Goal: Task Accomplishment & Management: Use online tool/utility

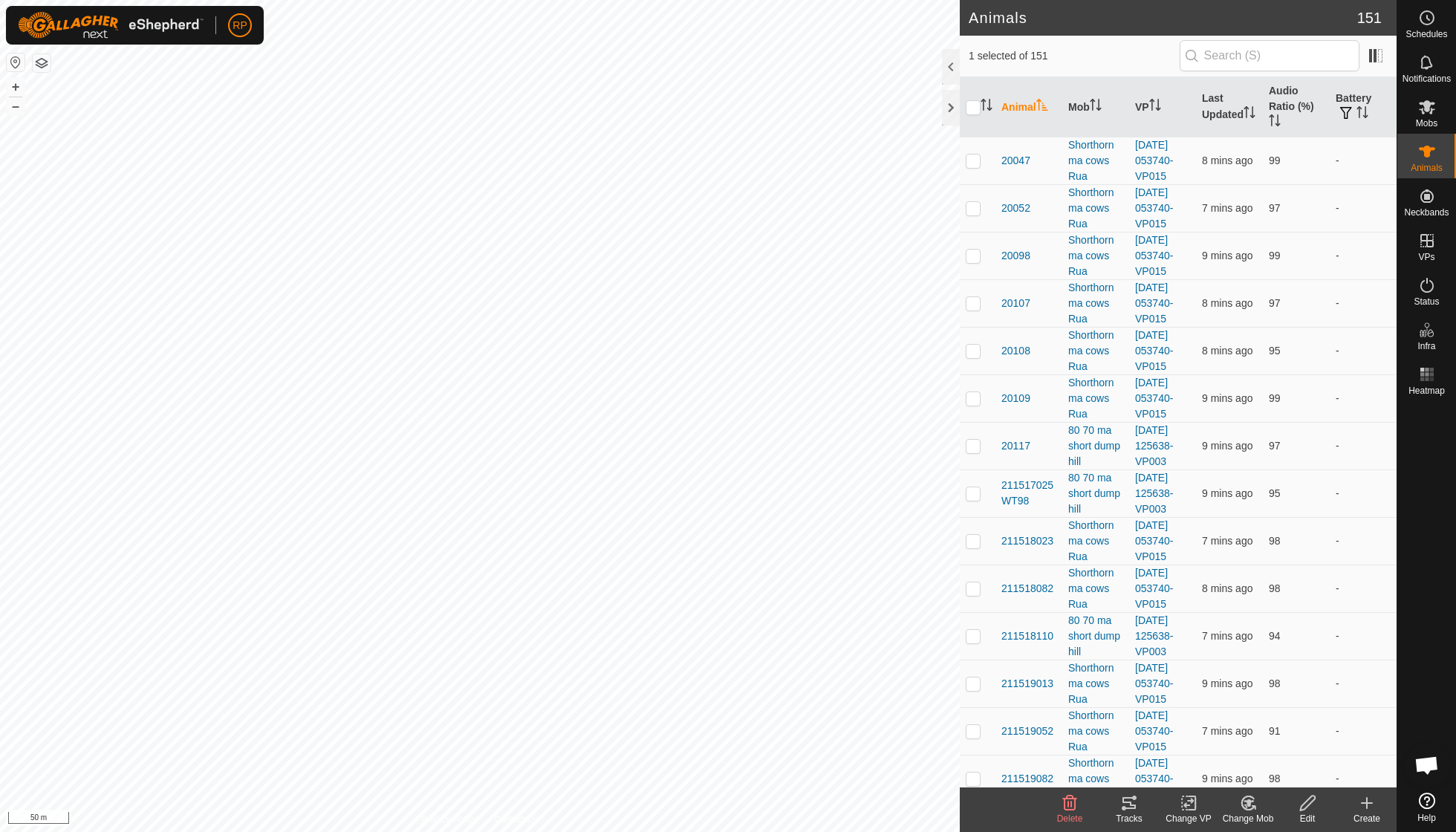
click at [1116, 798] on tracks-svg-icon at bounding box center [1128, 803] width 59 height 18
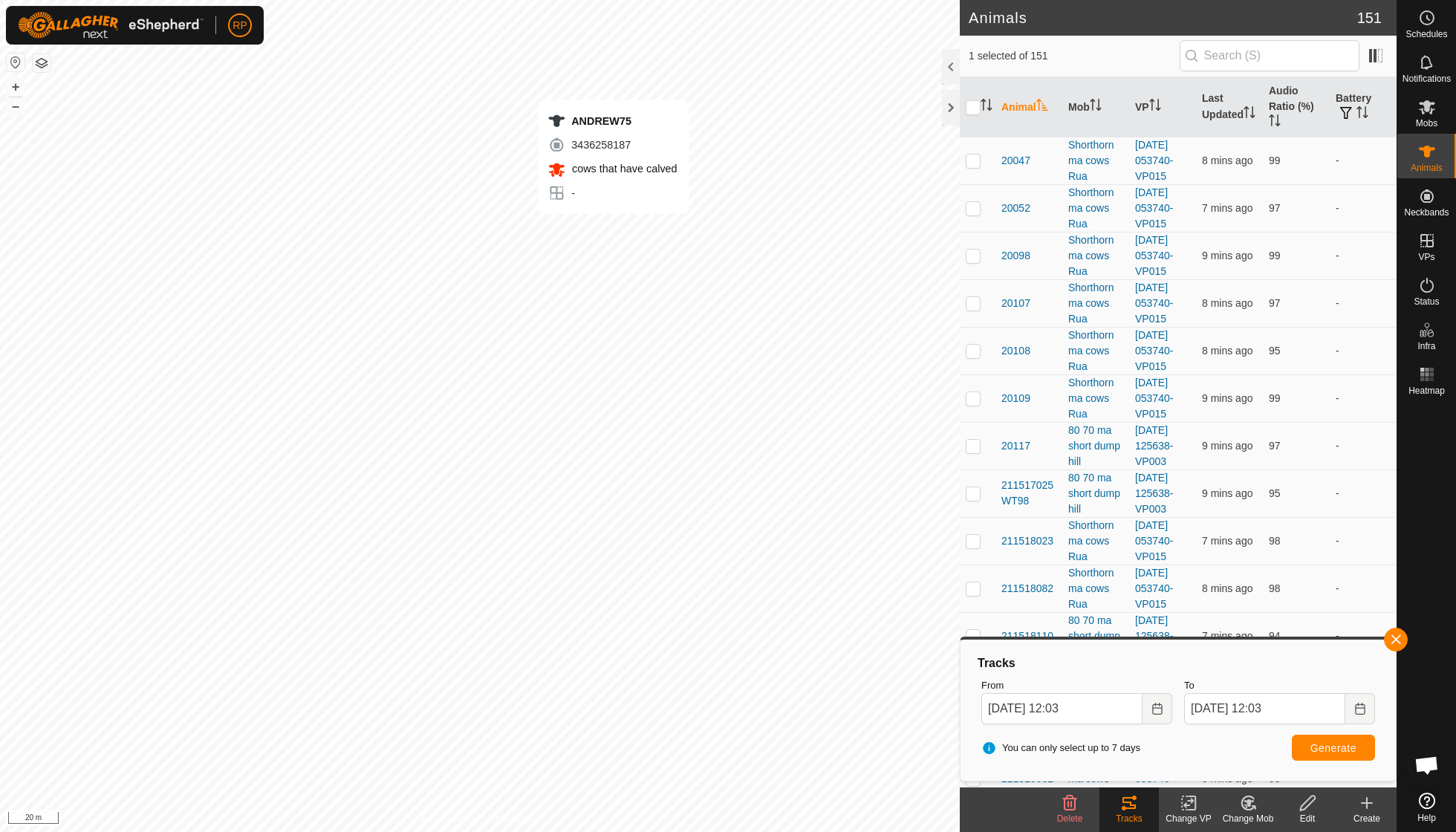
checkbox input "false"
checkbox input "true"
click at [1328, 755] on button "Generate" at bounding box center [1333, 748] width 83 height 26
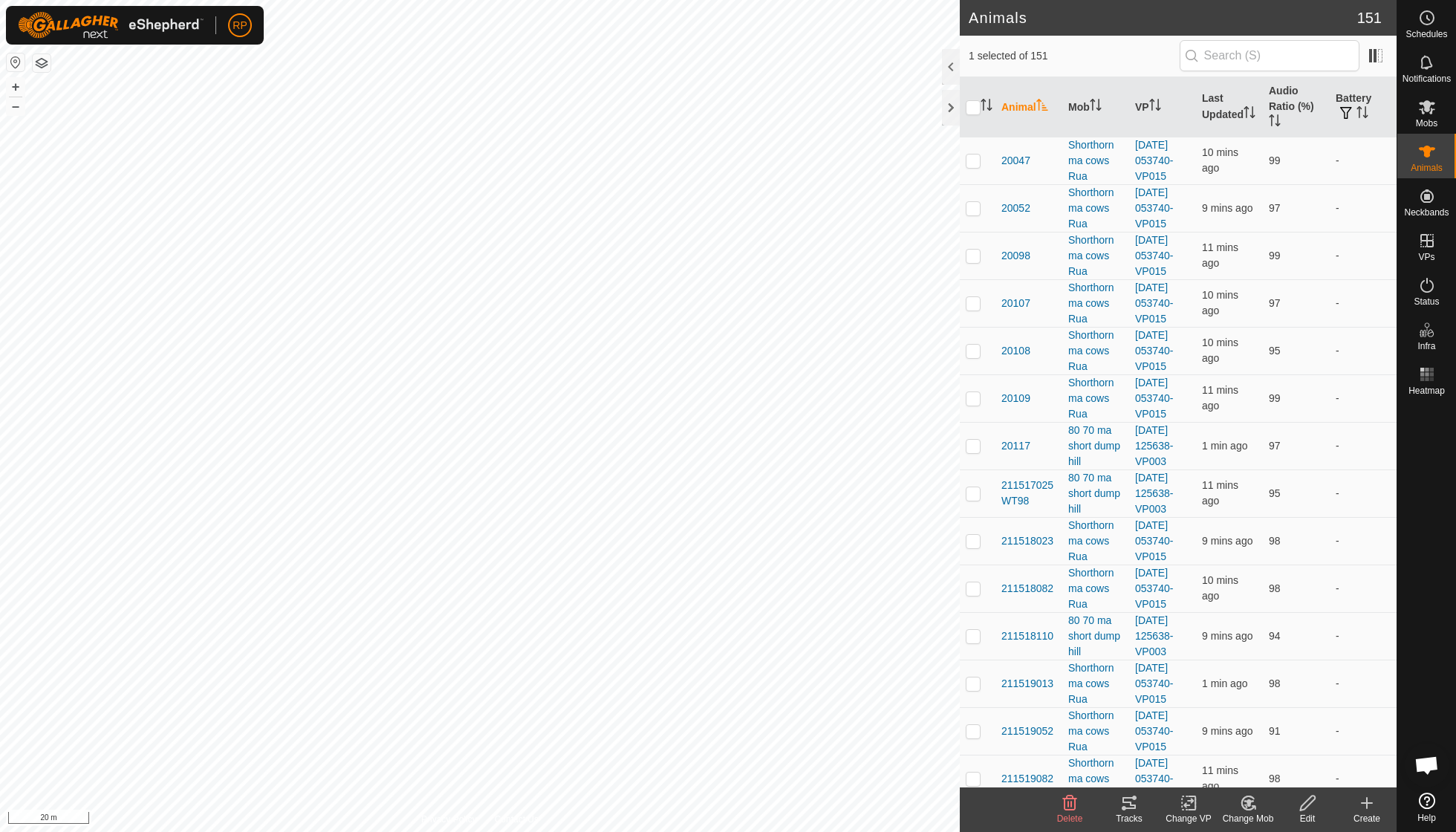
click at [1130, 802] on icon at bounding box center [1128, 803] width 13 height 12
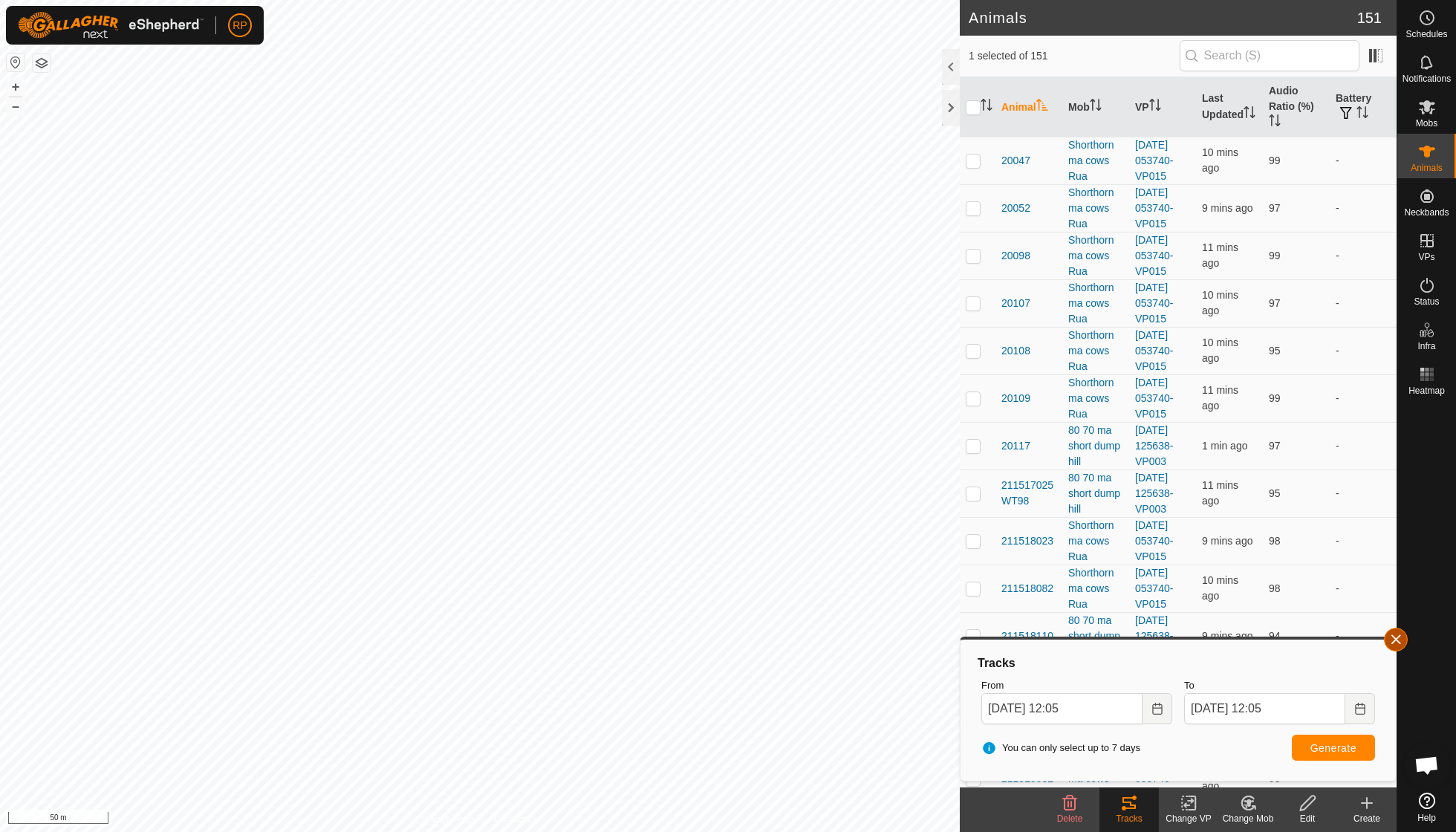
click at [1397, 643] on button "button" at bounding box center [1396, 640] width 24 height 24
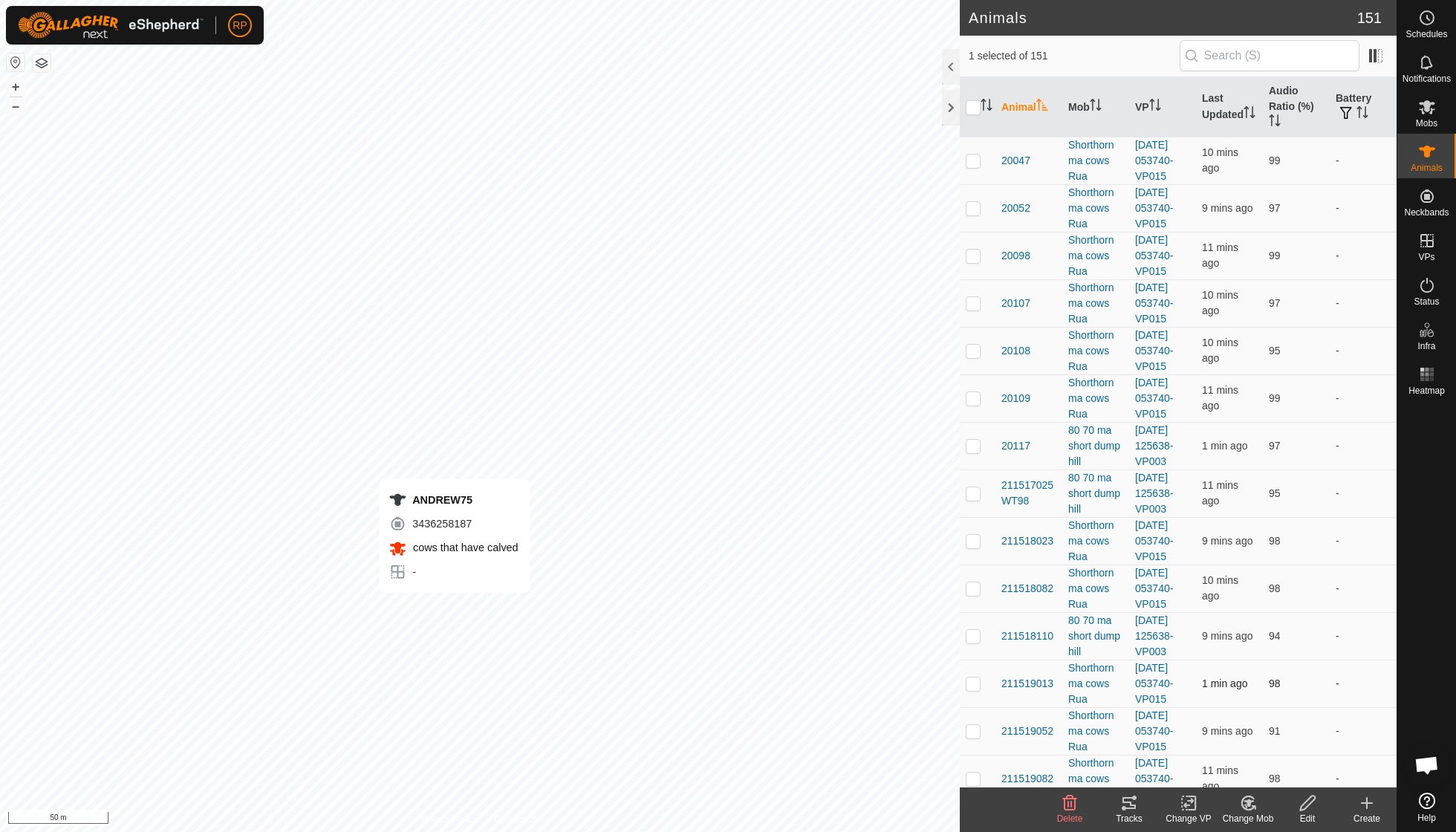
checkbox input "false"
click at [1190, 804] on icon at bounding box center [1189, 803] width 19 height 18
checkbox input "true"
checkbox input "false"
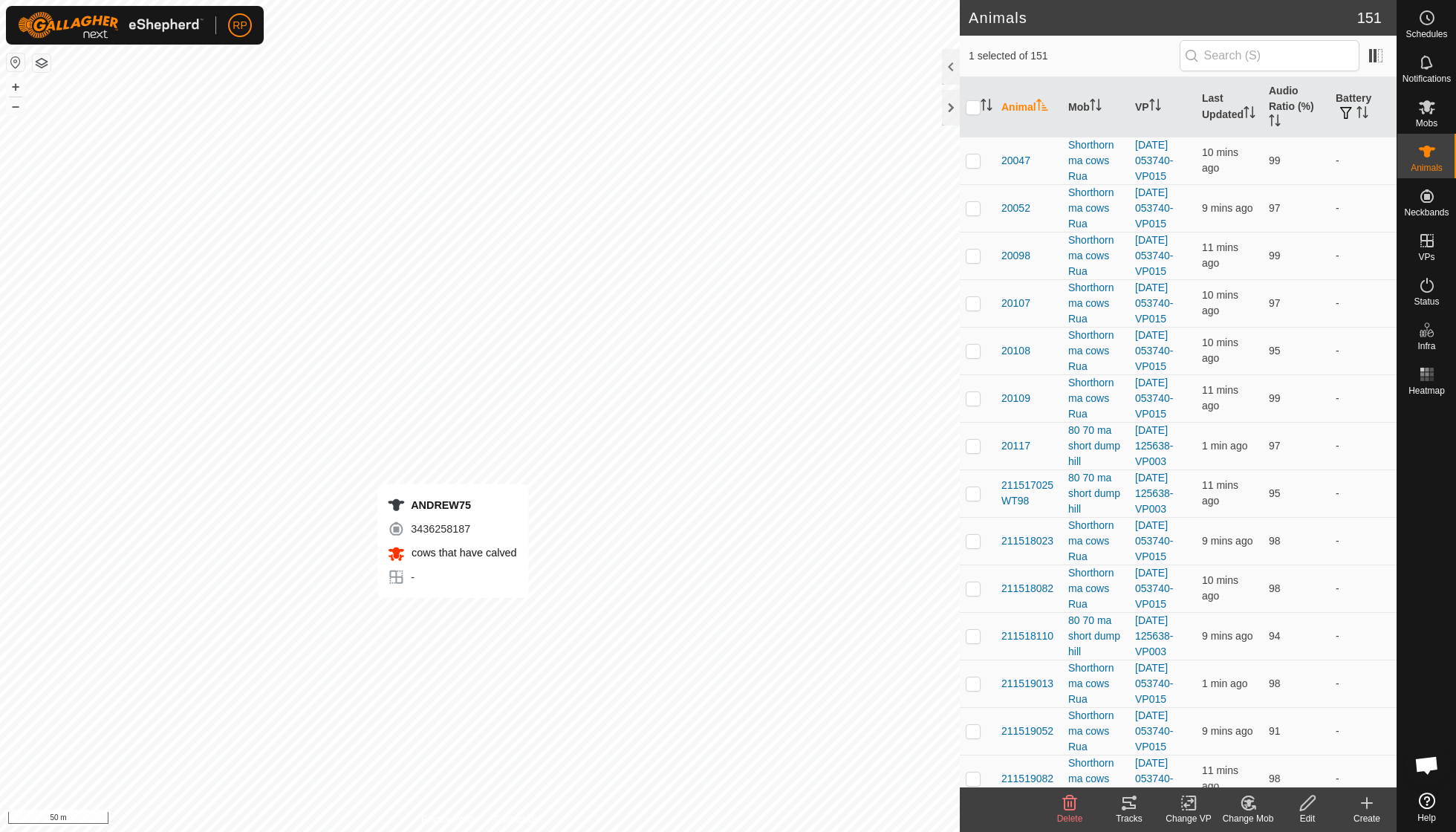
checkbox input "false"
checkbox input "true"
click at [1127, 804] on icon at bounding box center [1129, 803] width 18 height 18
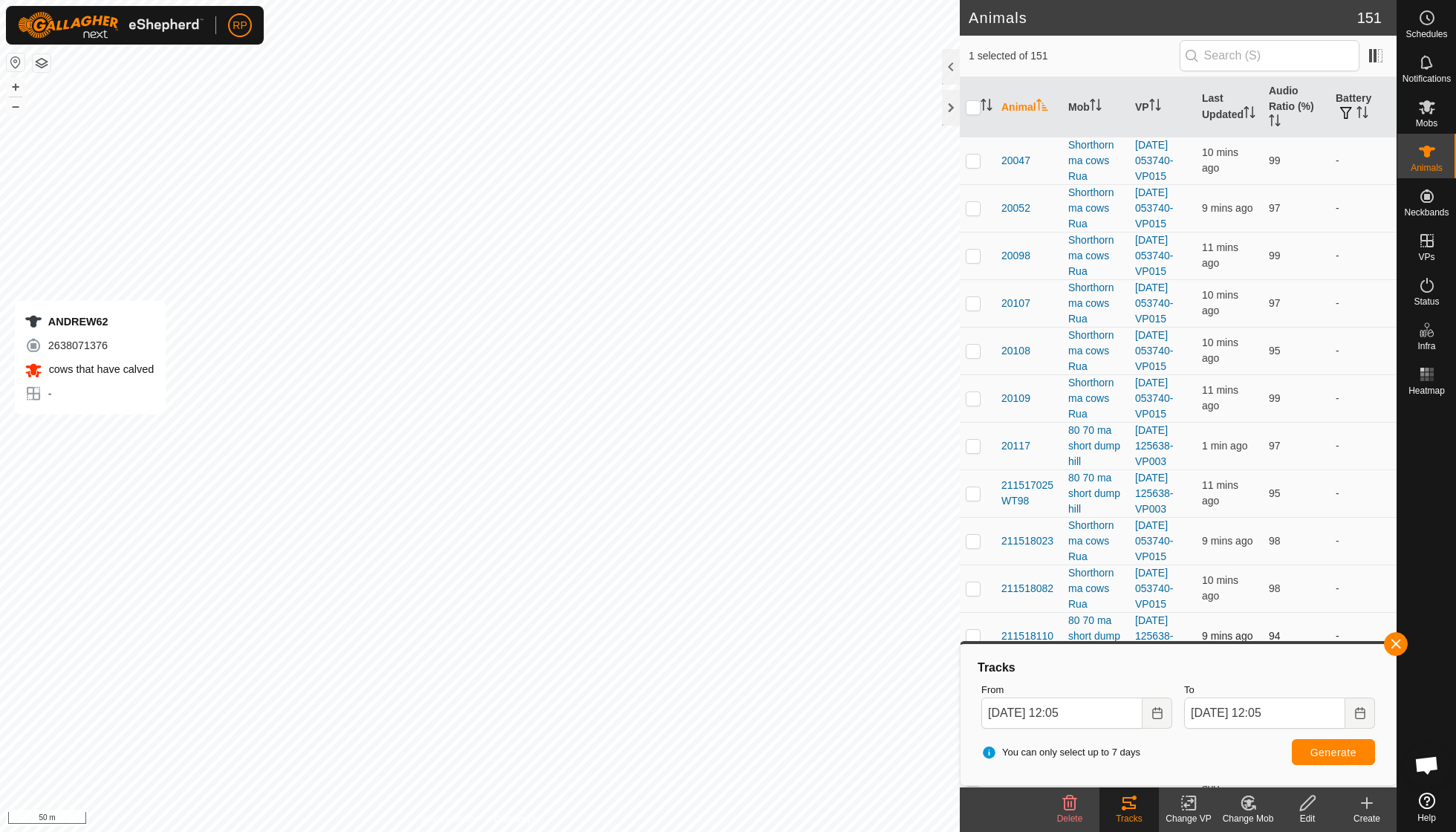
checkbox input "true"
checkbox input "false"
click at [1129, 796] on icon at bounding box center [1129, 803] width 18 height 18
click at [1129, 803] on icon at bounding box center [1128, 803] width 13 height 12
click at [1125, 801] on icon at bounding box center [1129, 803] width 18 height 18
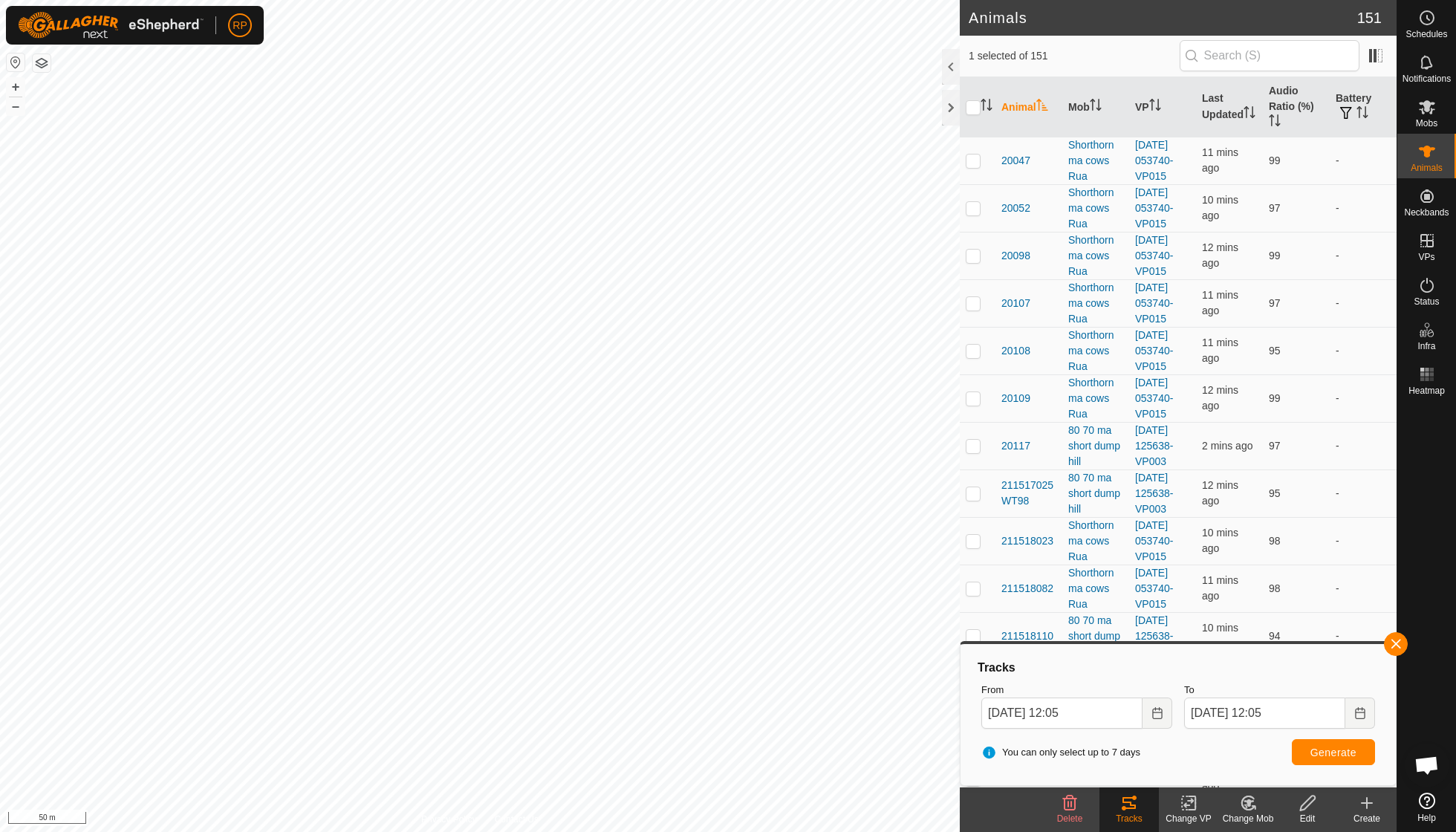
click at [1125, 801] on icon at bounding box center [1129, 803] width 18 height 18
click at [1126, 804] on icon at bounding box center [1129, 803] width 18 height 18
click at [1331, 759] on button "Generate" at bounding box center [1333, 752] width 83 height 26
checkbox input "true"
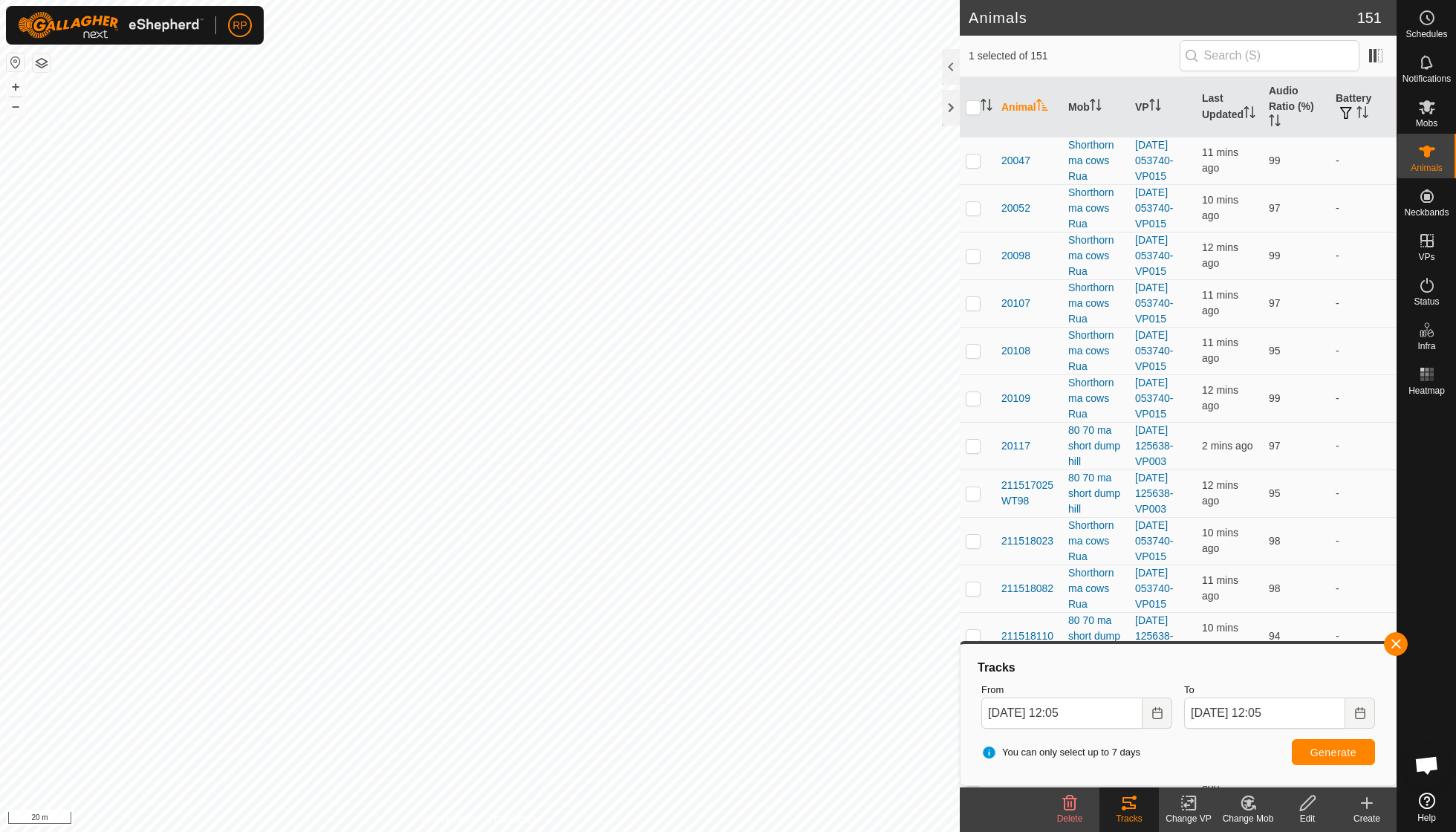
checkbox input "false"
click at [1328, 749] on span "Generate" at bounding box center [1333, 753] width 46 height 12
click at [1394, 652] on button "button" at bounding box center [1396, 644] width 24 height 24
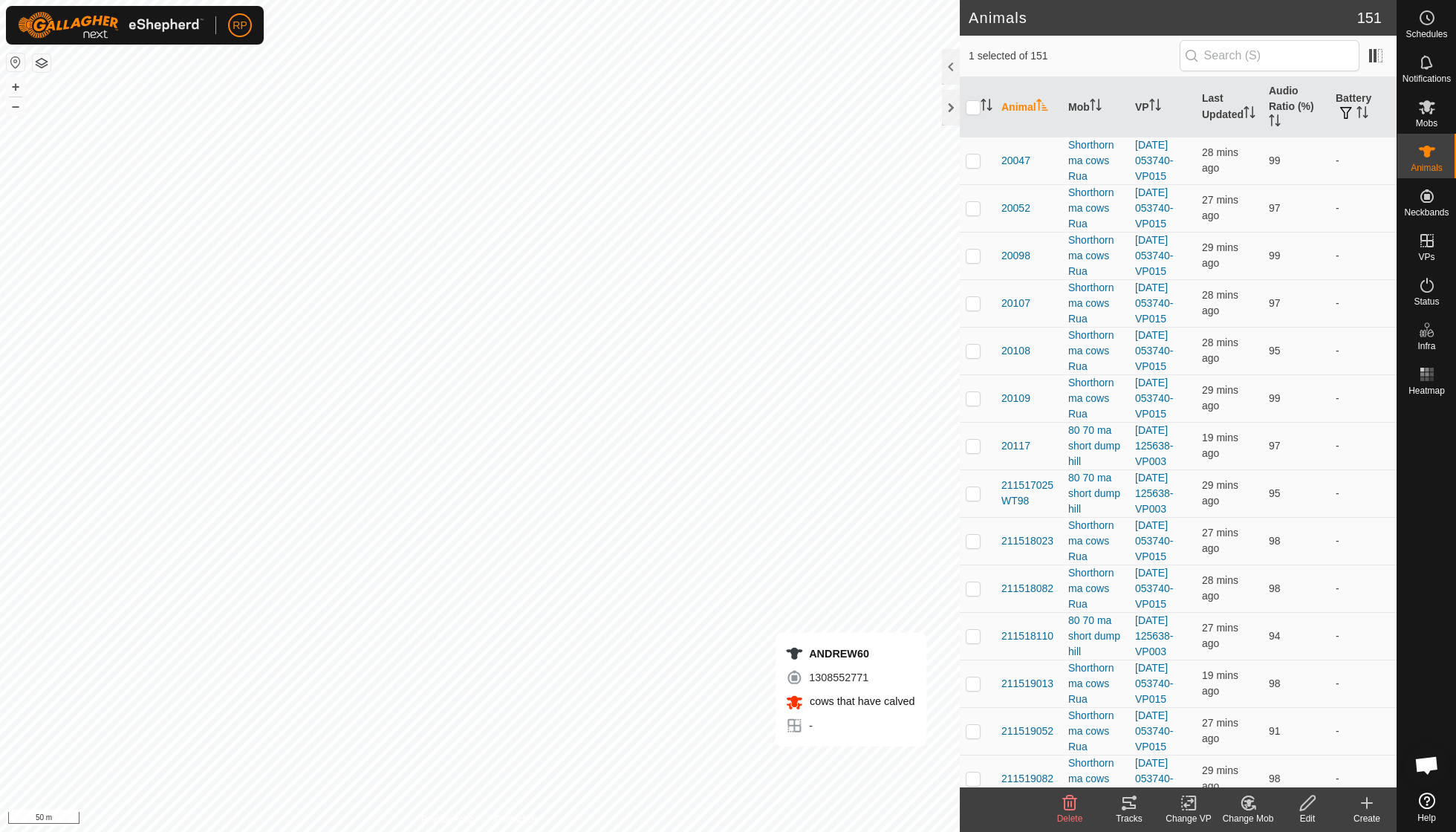
checkbox input "false"
click at [1130, 804] on icon at bounding box center [1128, 803] width 13 height 12
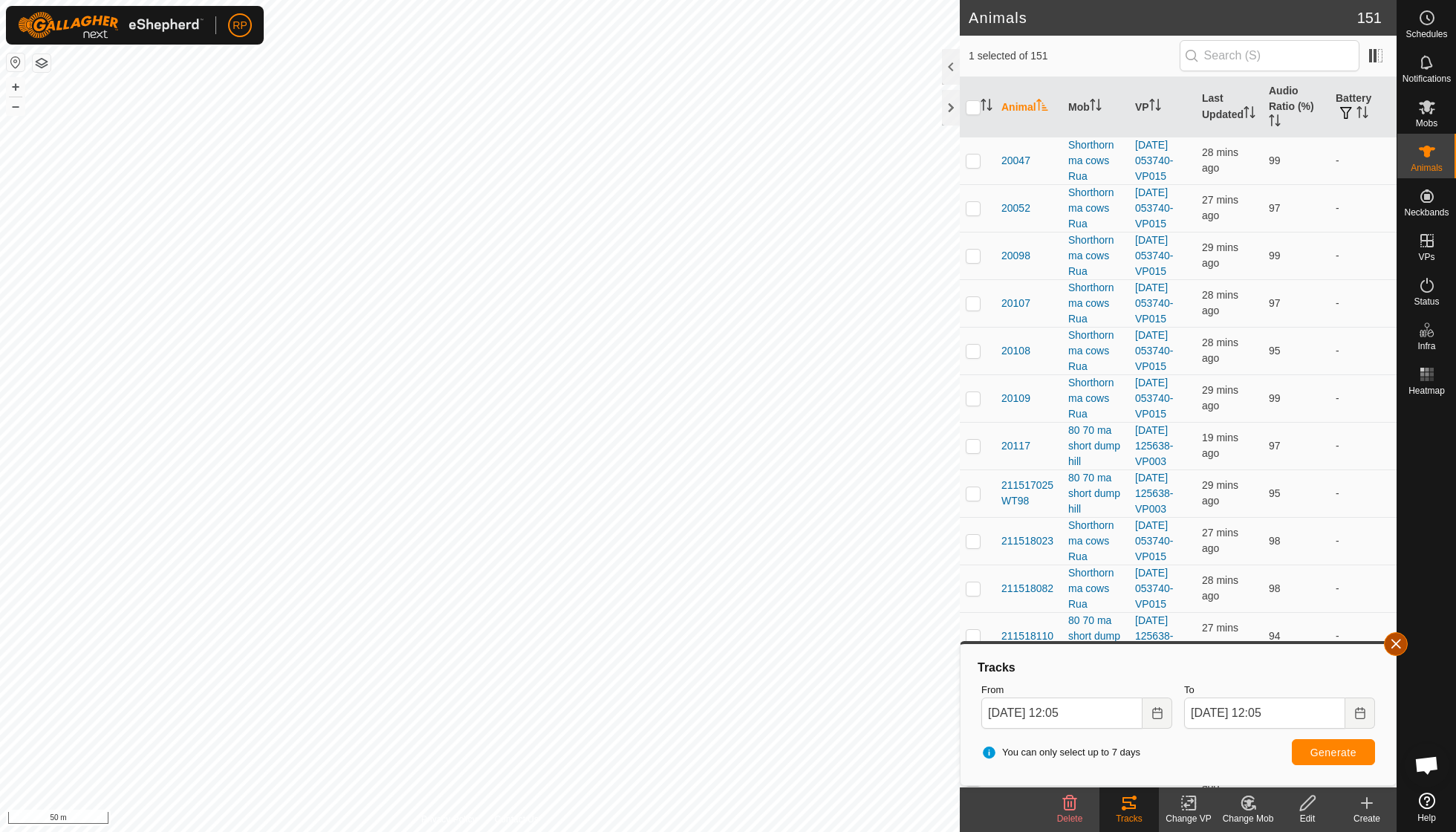
click at [1397, 649] on button "button" at bounding box center [1396, 644] width 24 height 24
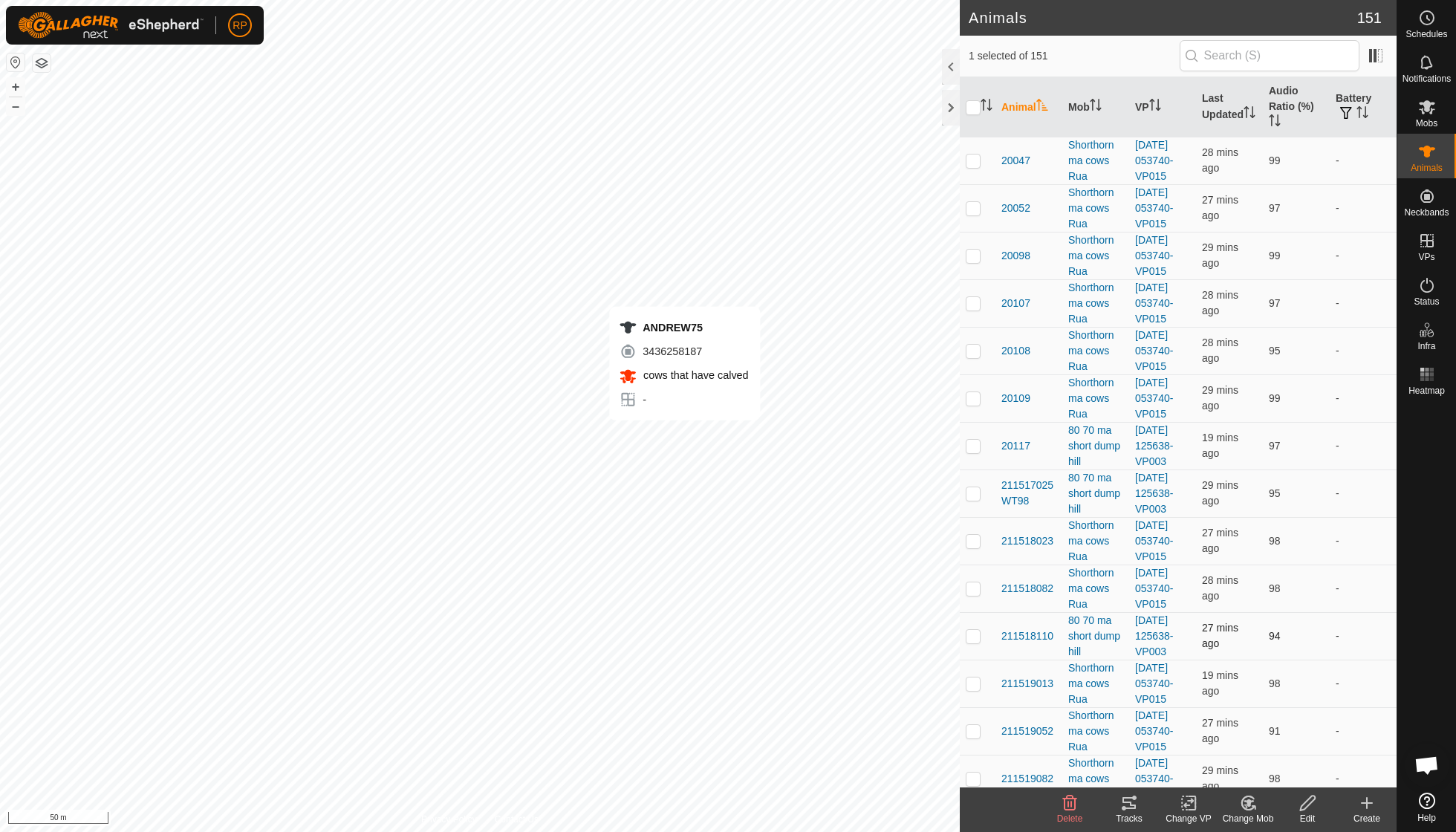
checkbox input "false"
click at [1120, 800] on icon at bounding box center [1129, 803] width 18 height 18
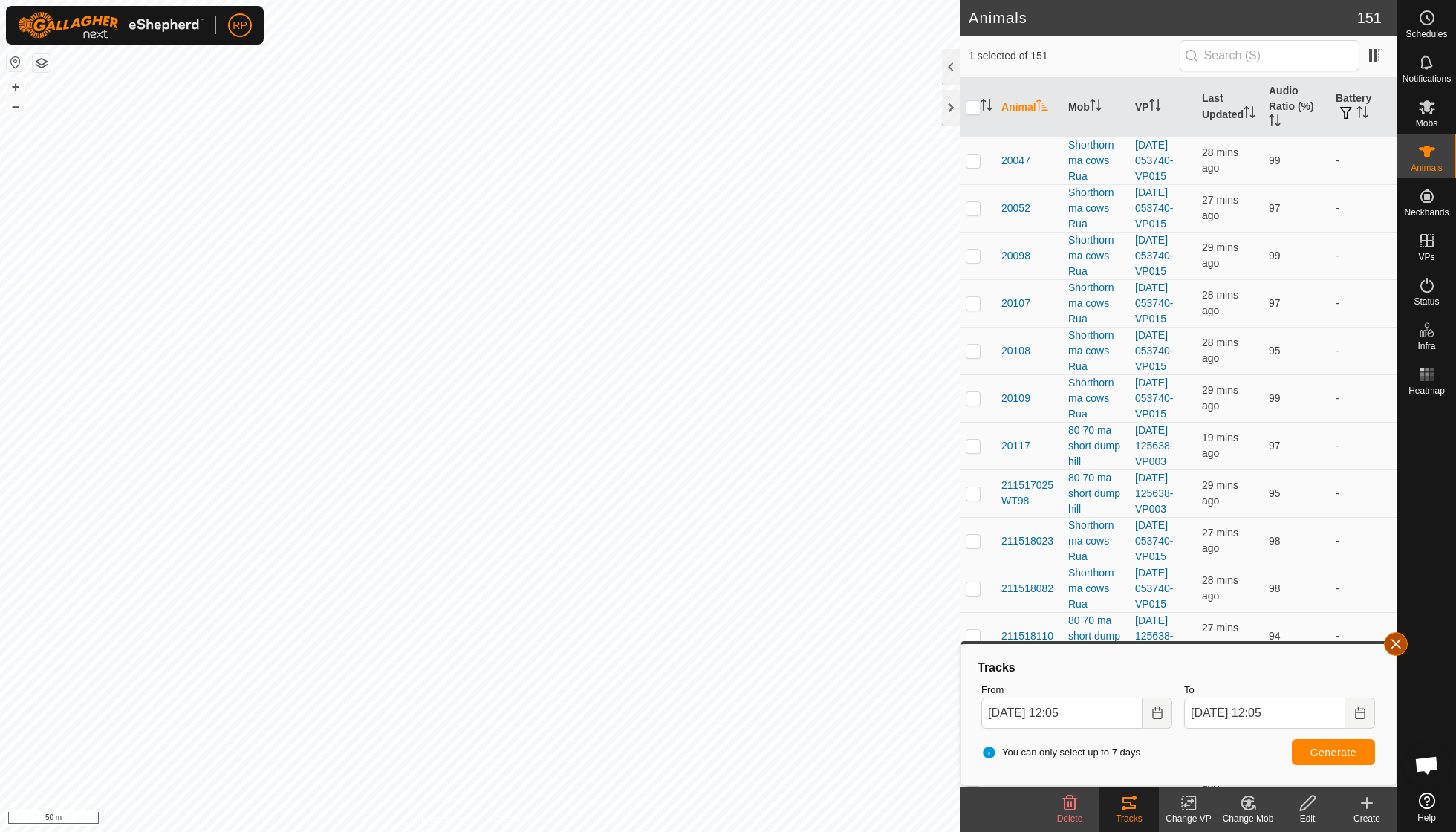
click at [1392, 652] on button "button" at bounding box center [1396, 644] width 24 height 24
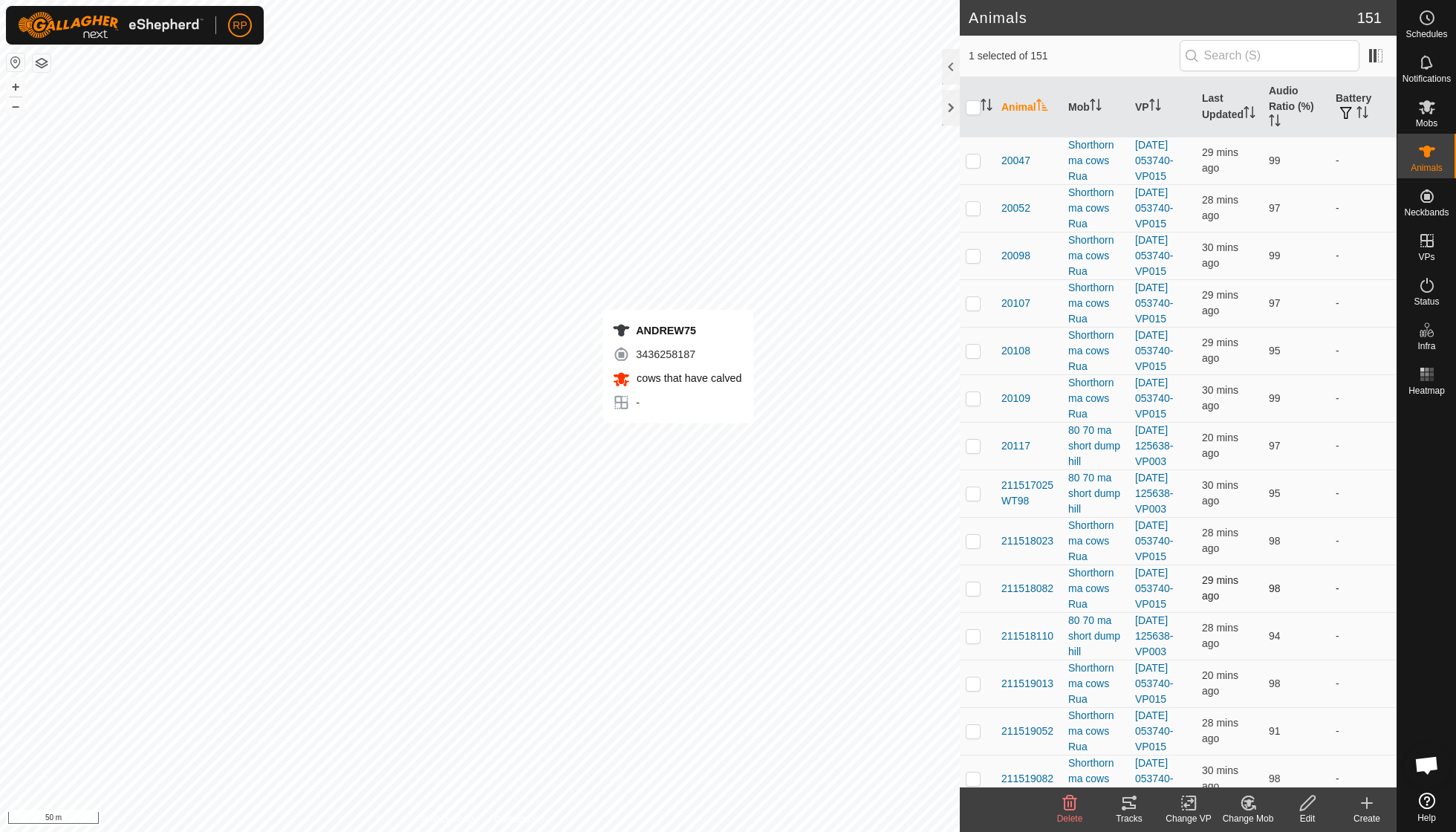
checkbox input "false"
checkbox input "true"
checkbox input "false"
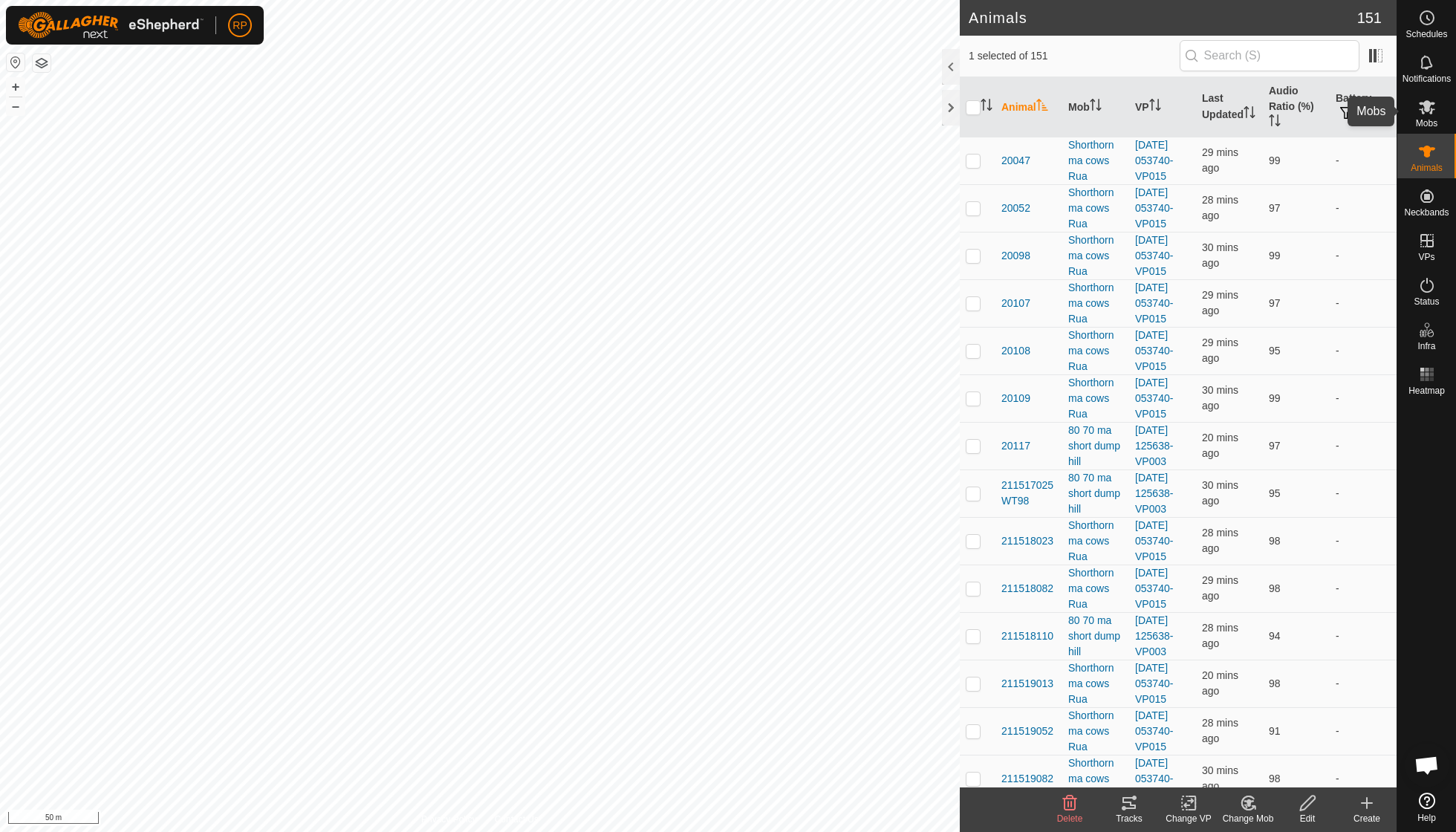
click at [1422, 107] on icon at bounding box center [1427, 107] width 18 height 18
